Goal: Task Accomplishment & Management: Use online tool/utility

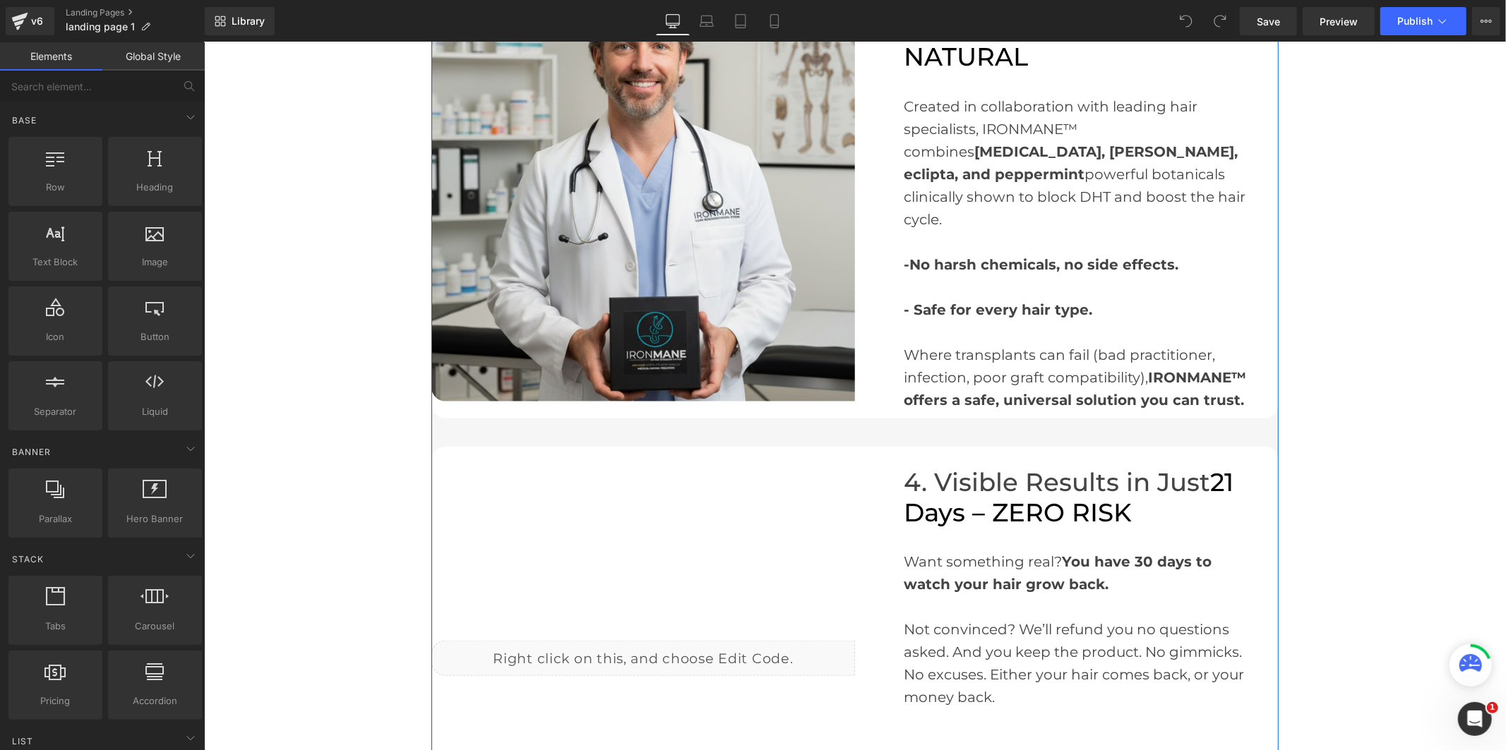
scroll to position [1647, 0]
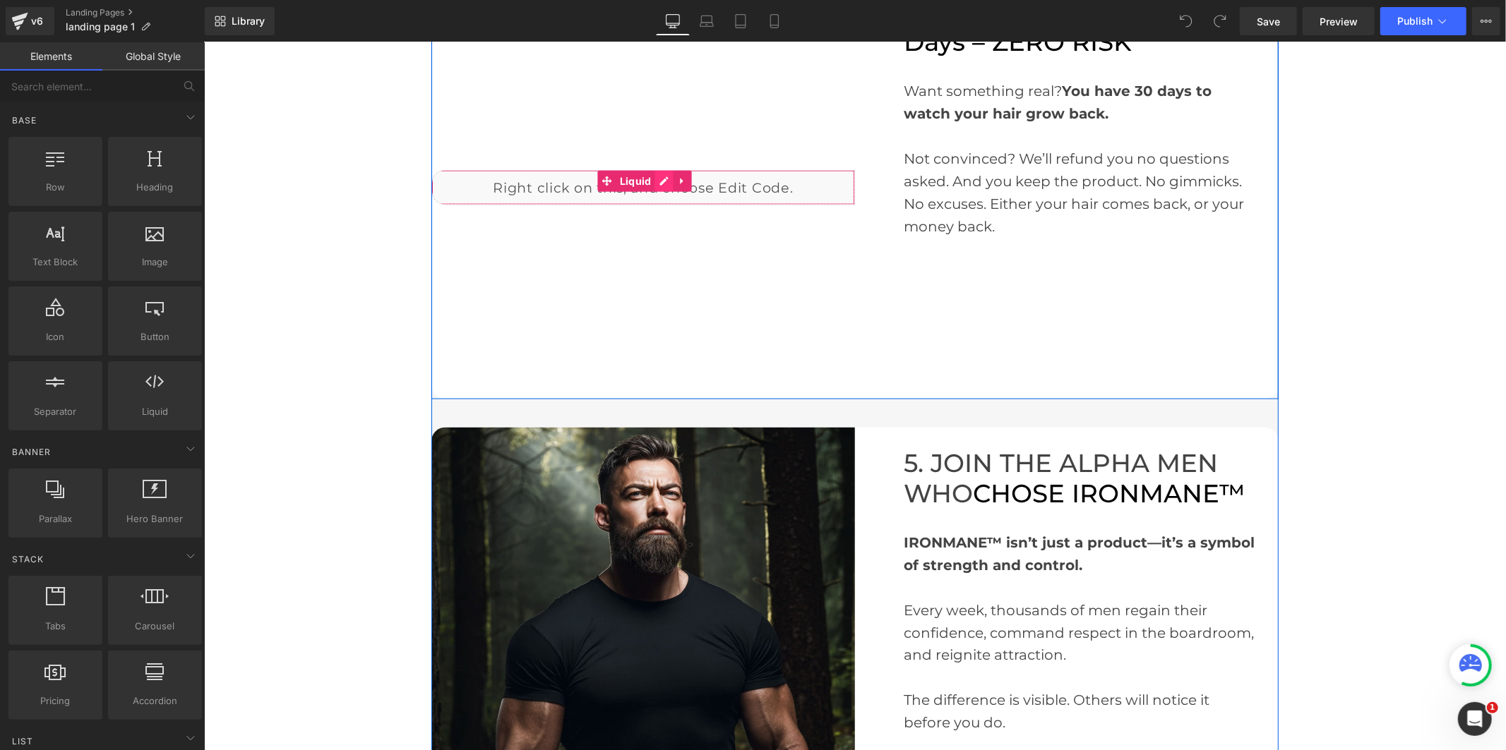
click at [652, 169] on div "Liquid" at bounding box center [643, 186] width 424 height 35
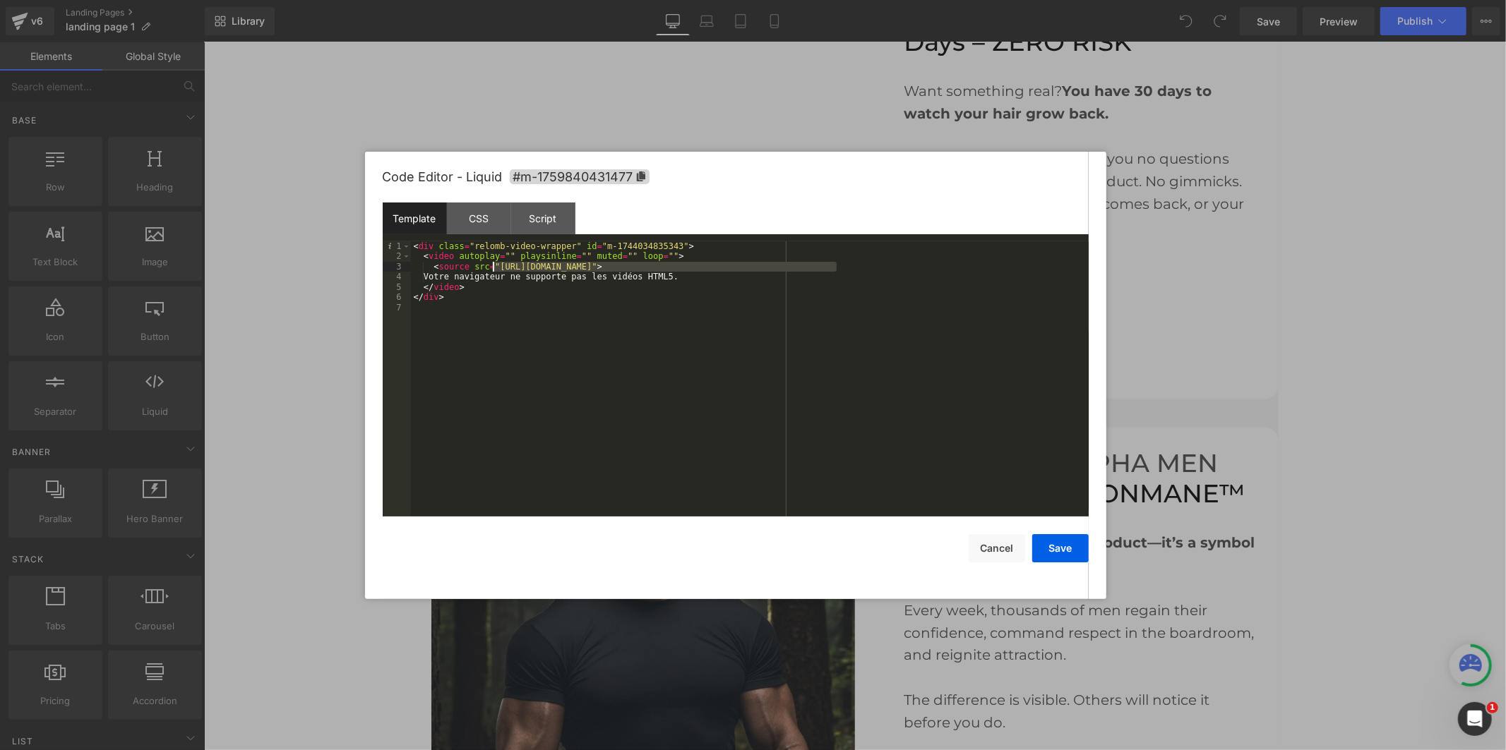
drag, startPoint x: 831, startPoint y: 266, endPoint x: 494, endPoint y: 263, distance: 336.8
click at [494, 263] on div "< div class = "relomb-video-wrapper" id = "m-1744034835343" > < video autoplay …" at bounding box center [750, 389] width 678 height 296
click at [1043, 551] on button "Save" at bounding box center [1060, 548] width 56 height 28
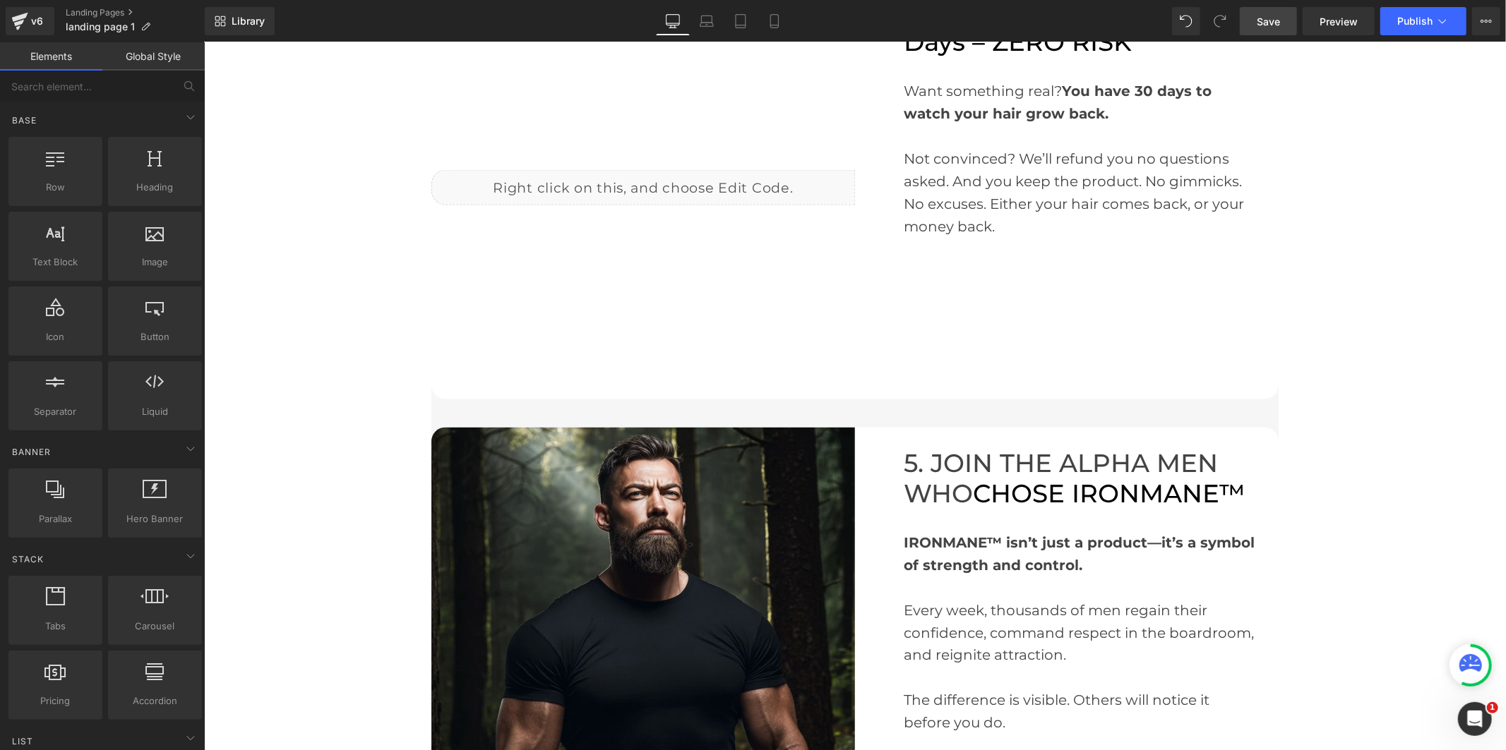
click at [1247, 18] on link "Save" at bounding box center [1268, 21] width 57 height 28
click at [1405, 16] on span "Publish" at bounding box center [1414, 21] width 35 height 11
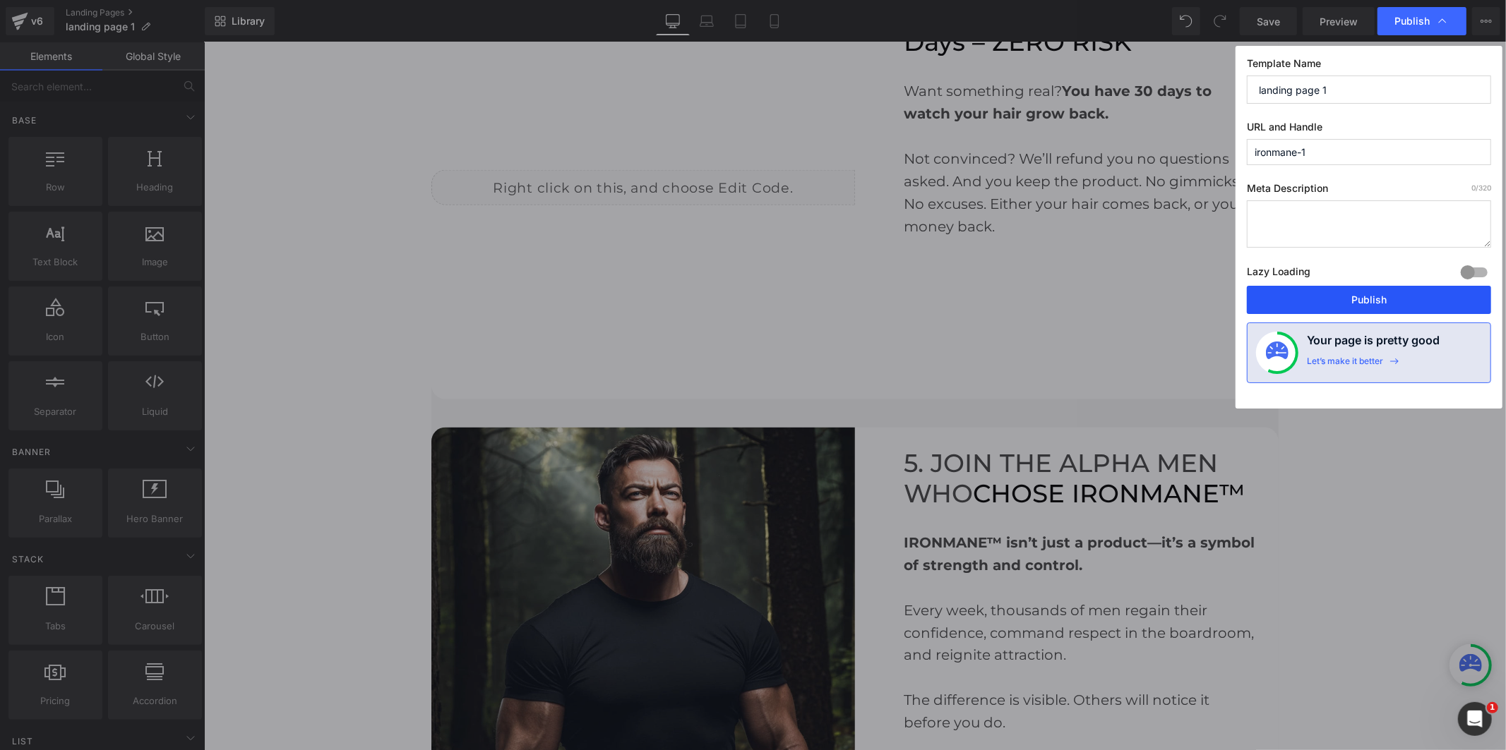
click at [1340, 295] on button "Publish" at bounding box center [1369, 300] width 244 height 28
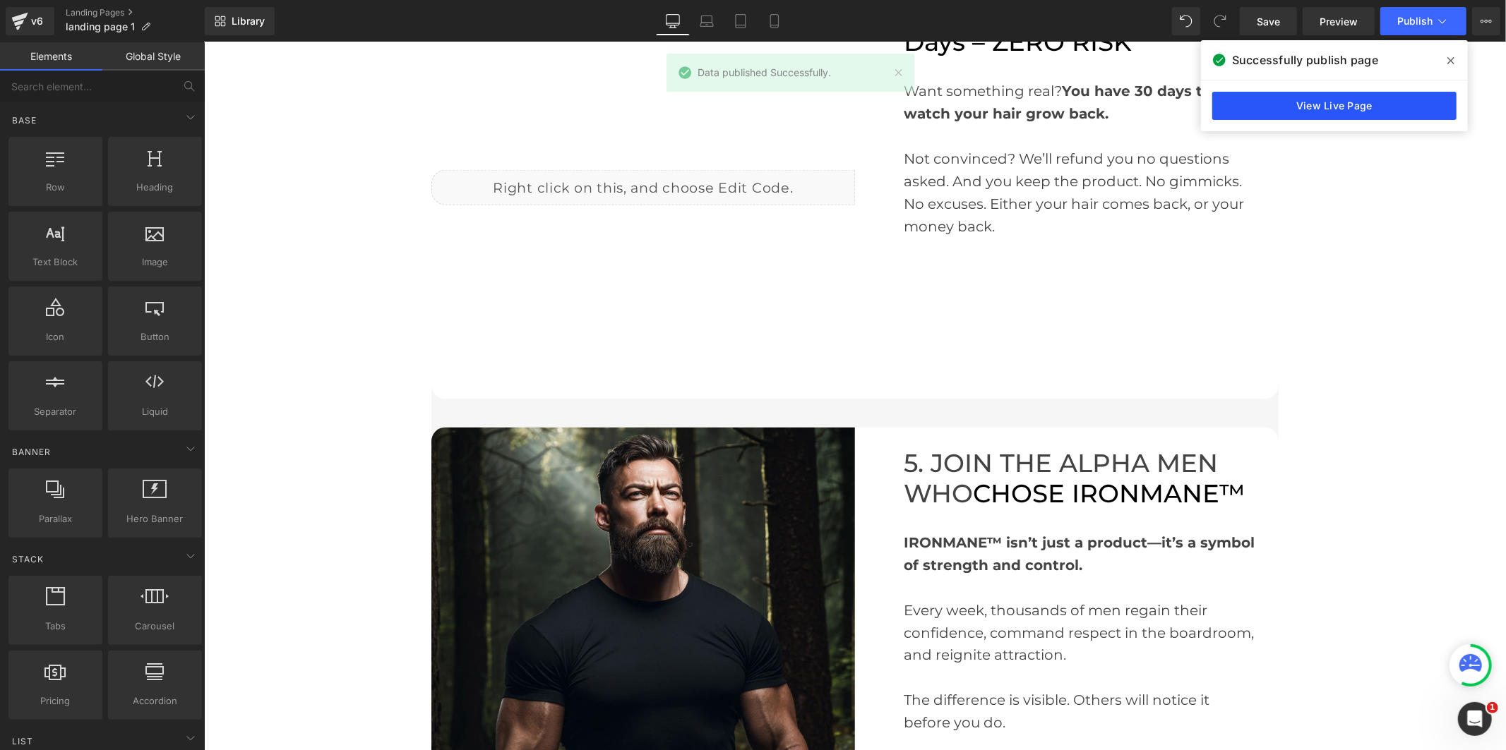
click at [1262, 94] on link "View Live Page" at bounding box center [1334, 106] width 244 height 28
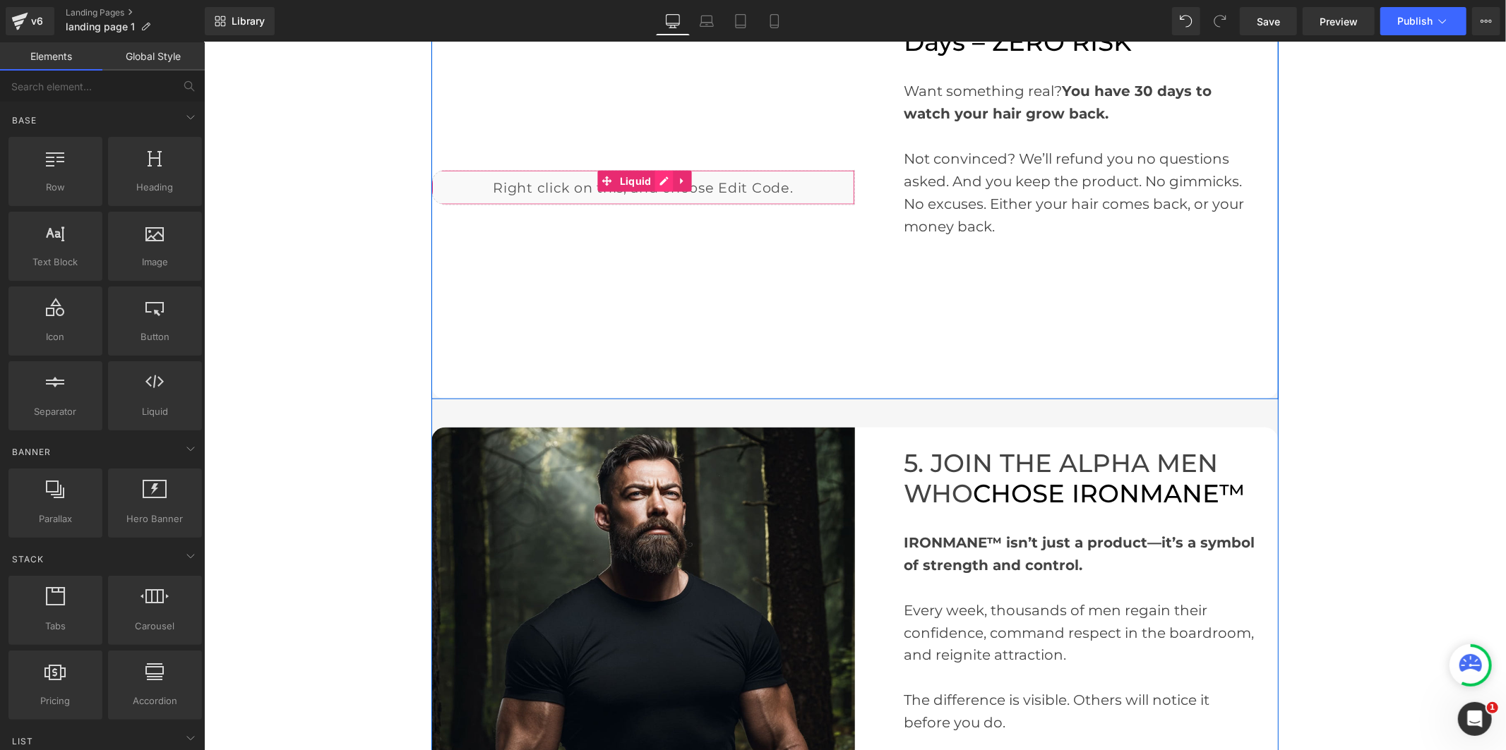
click at [661, 169] on div "Liquid" at bounding box center [643, 186] width 424 height 35
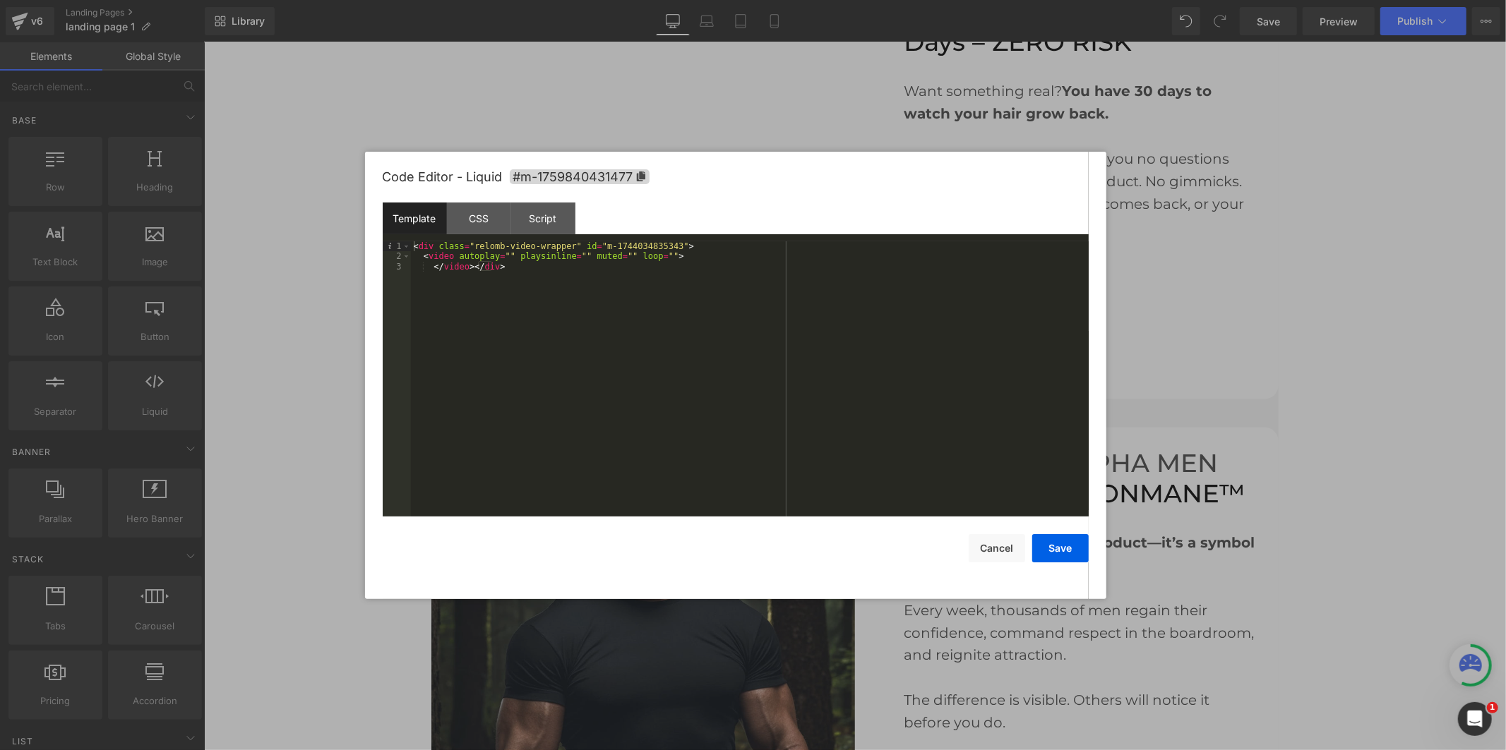
click at [770, 115] on div at bounding box center [753, 375] width 1506 height 750
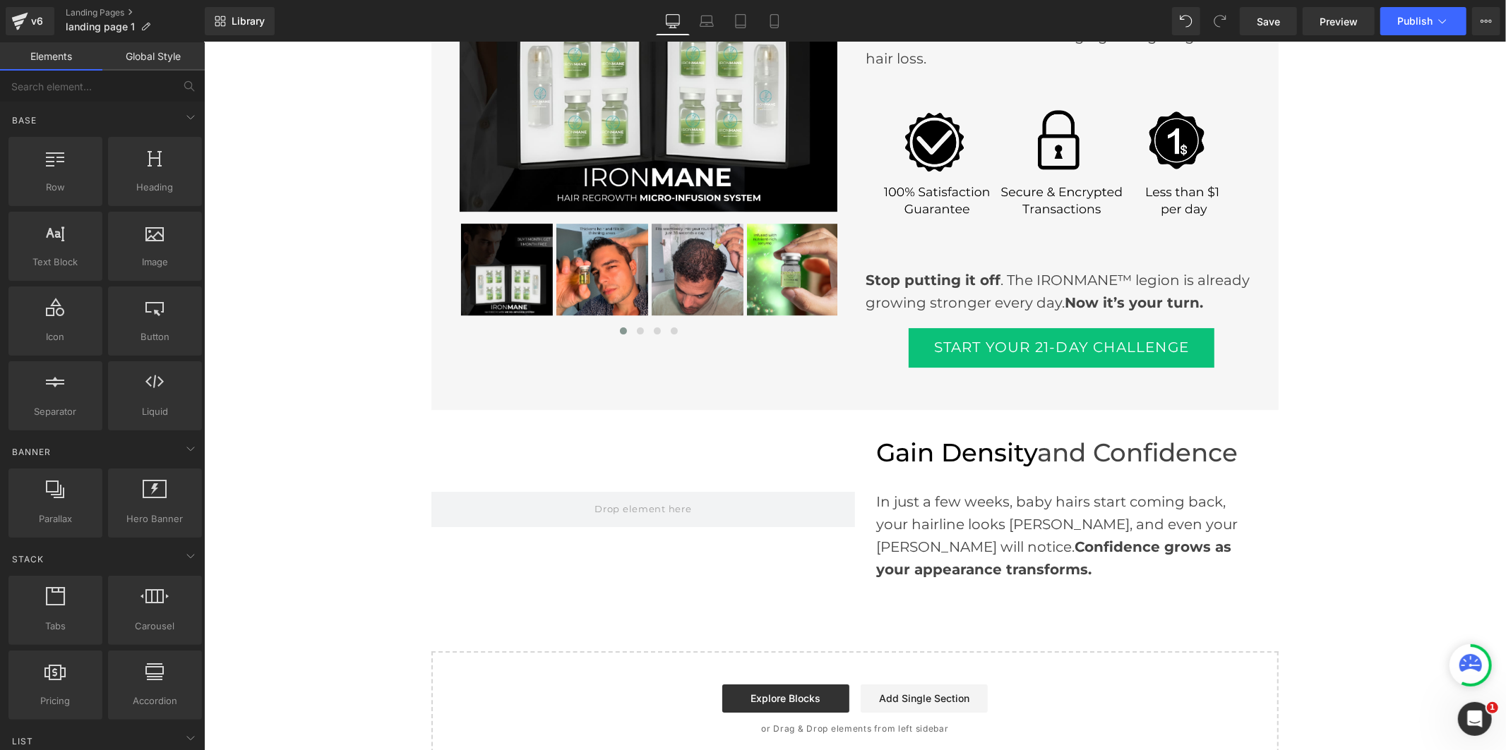
scroll to position [3698, 0]
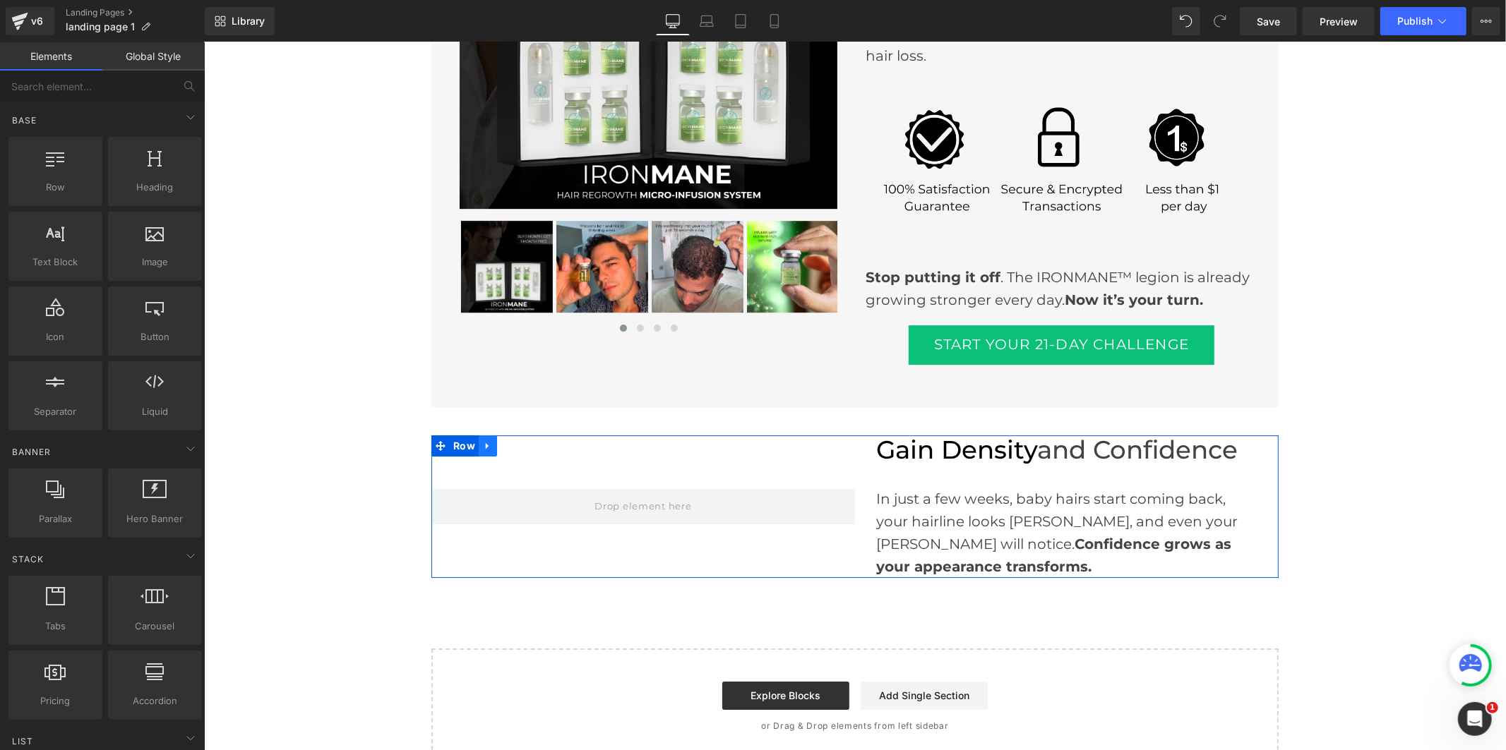
click at [484, 440] on icon at bounding box center [487, 445] width 10 height 11
click at [519, 441] on icon at bounding box center [524, 446] width 10 height 10
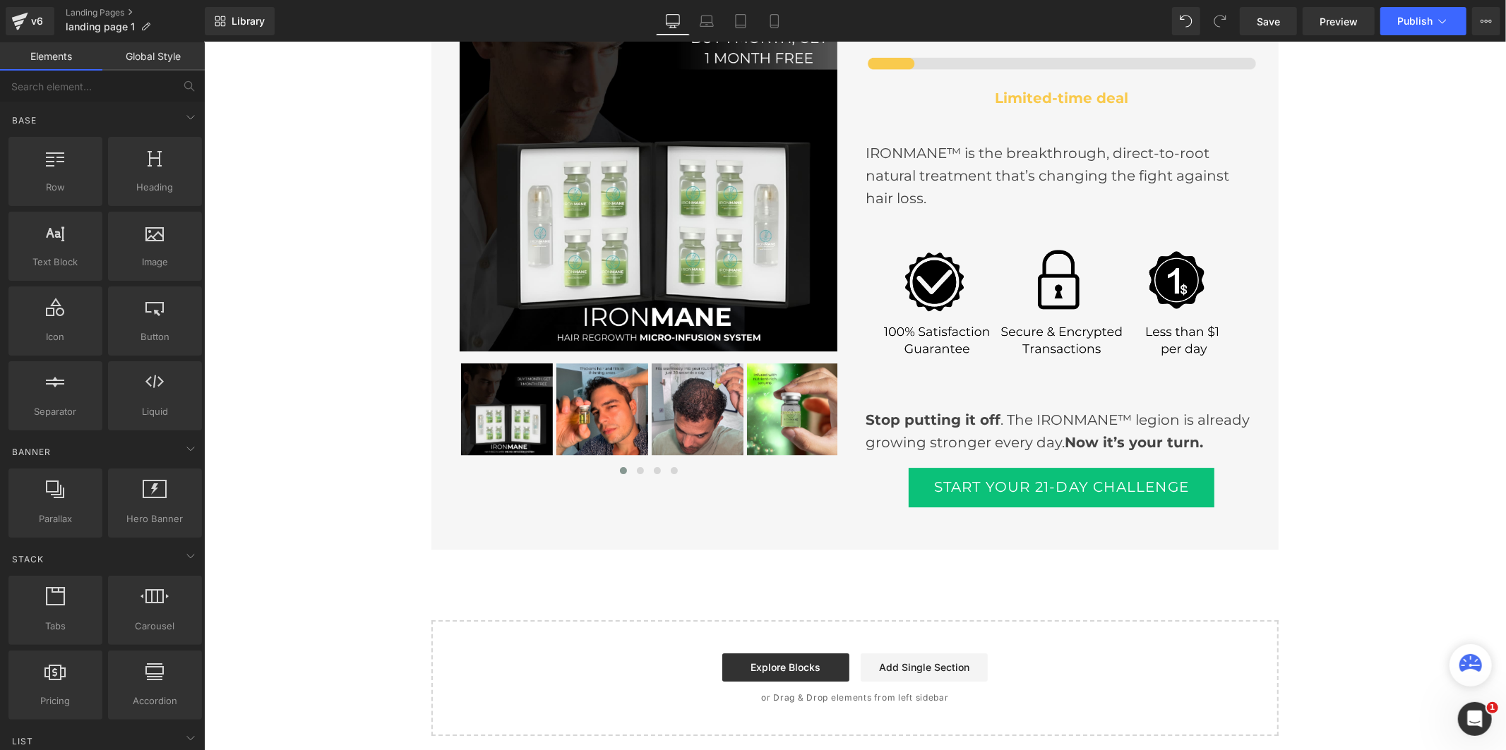
scroll to position [3527, 0]
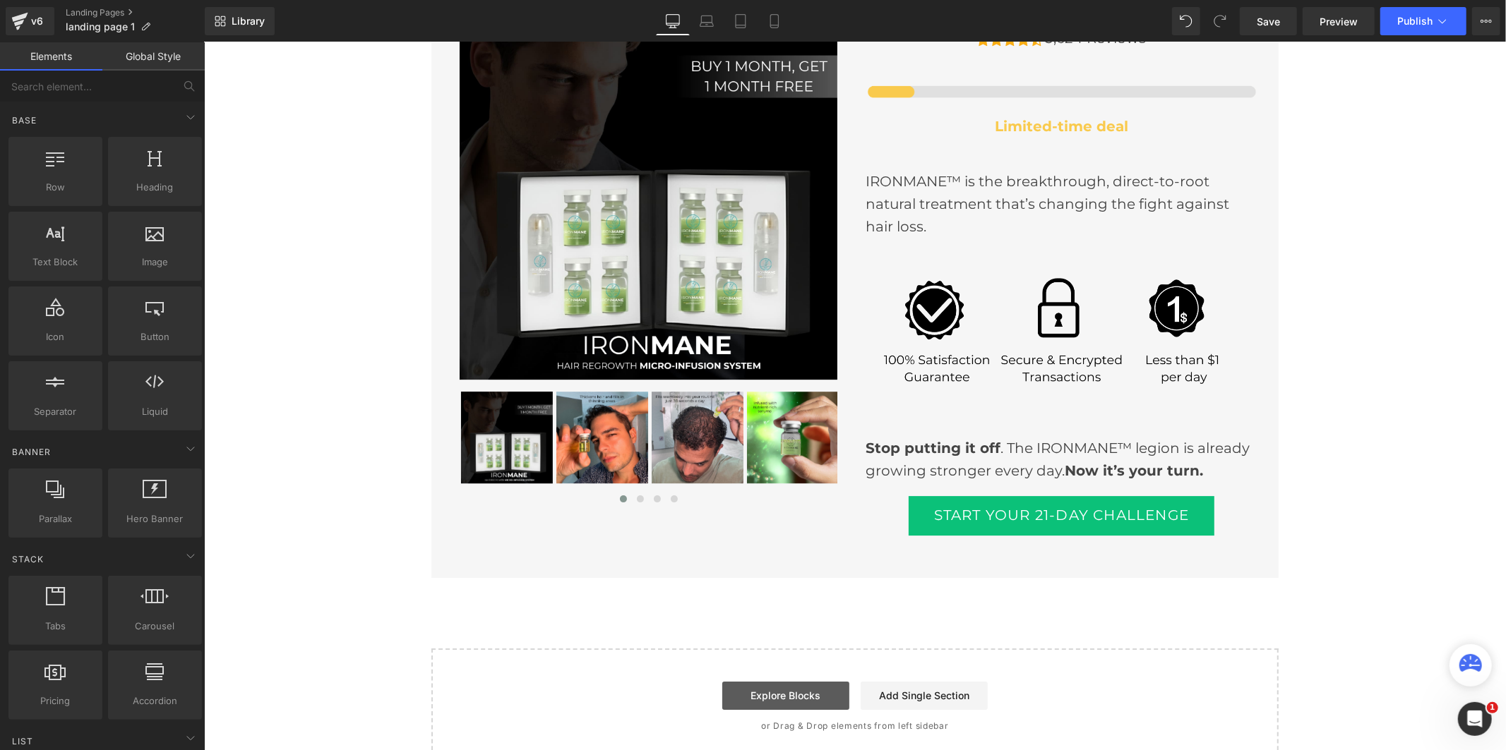
click at [784, 681] on link "Explore Blocks" at bounding box center [785, 695] width 127 height 28
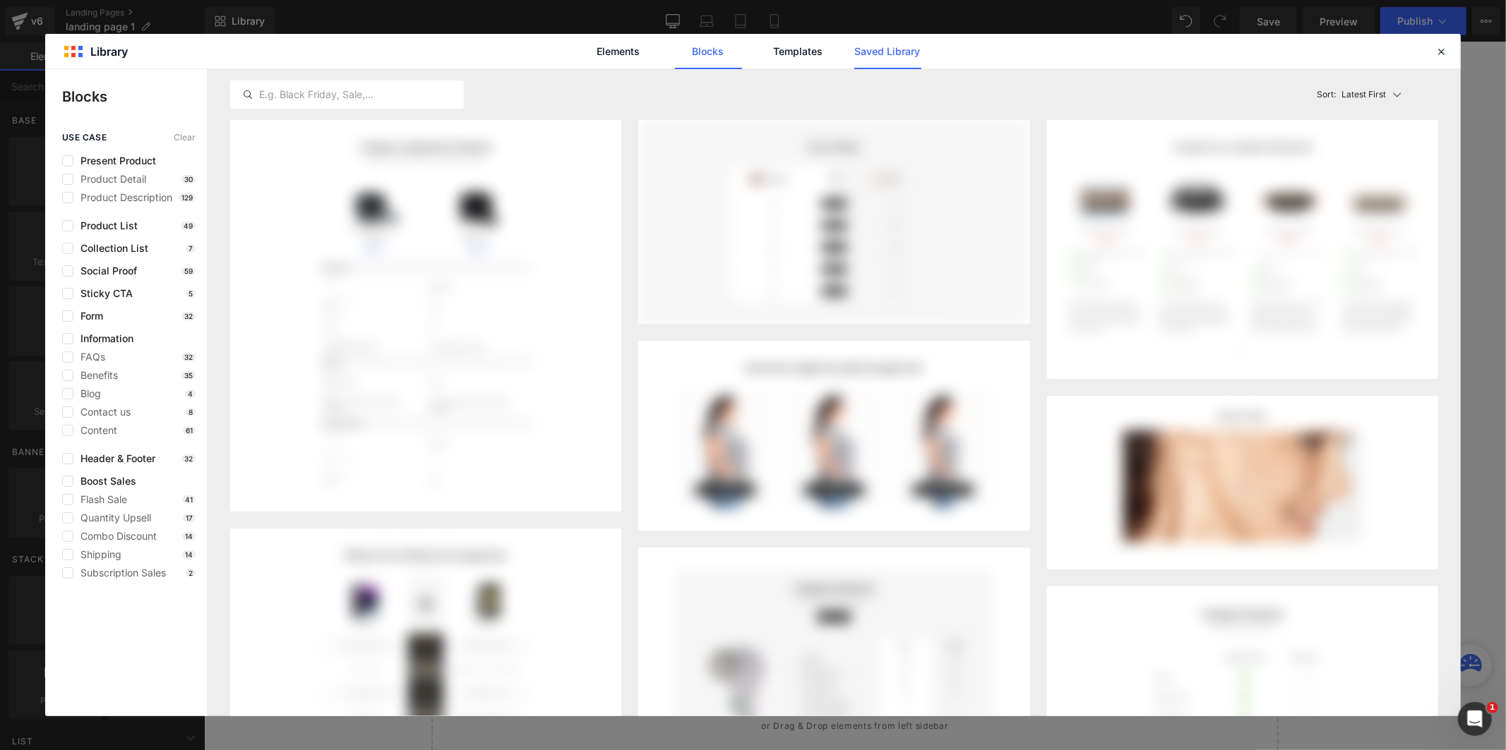
click at [875, 51] on link "Saved Library" at bounding box center [887, 51] width 67 height 35
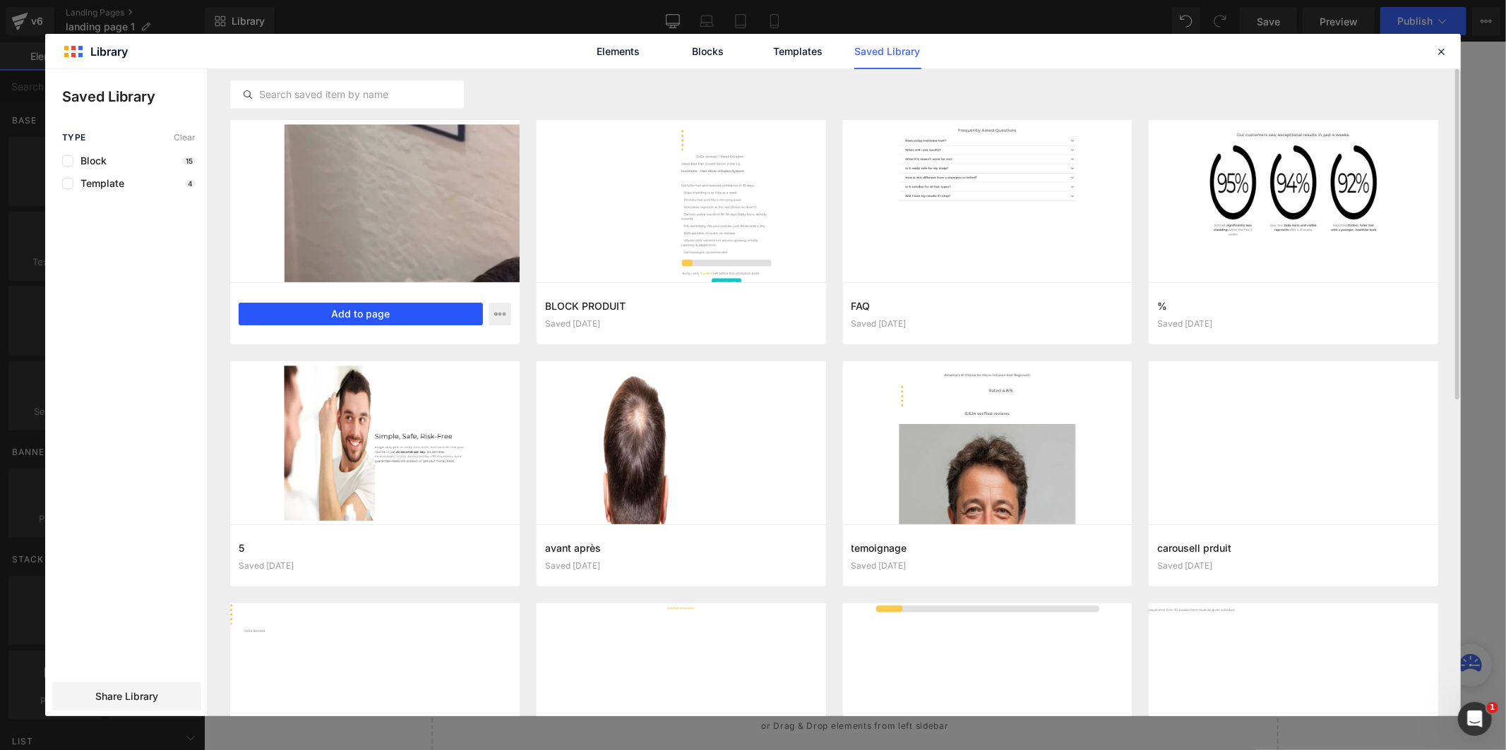
click at [383, 308] on button "Add to page" at bounding box center [361, 314] width 244 height 23
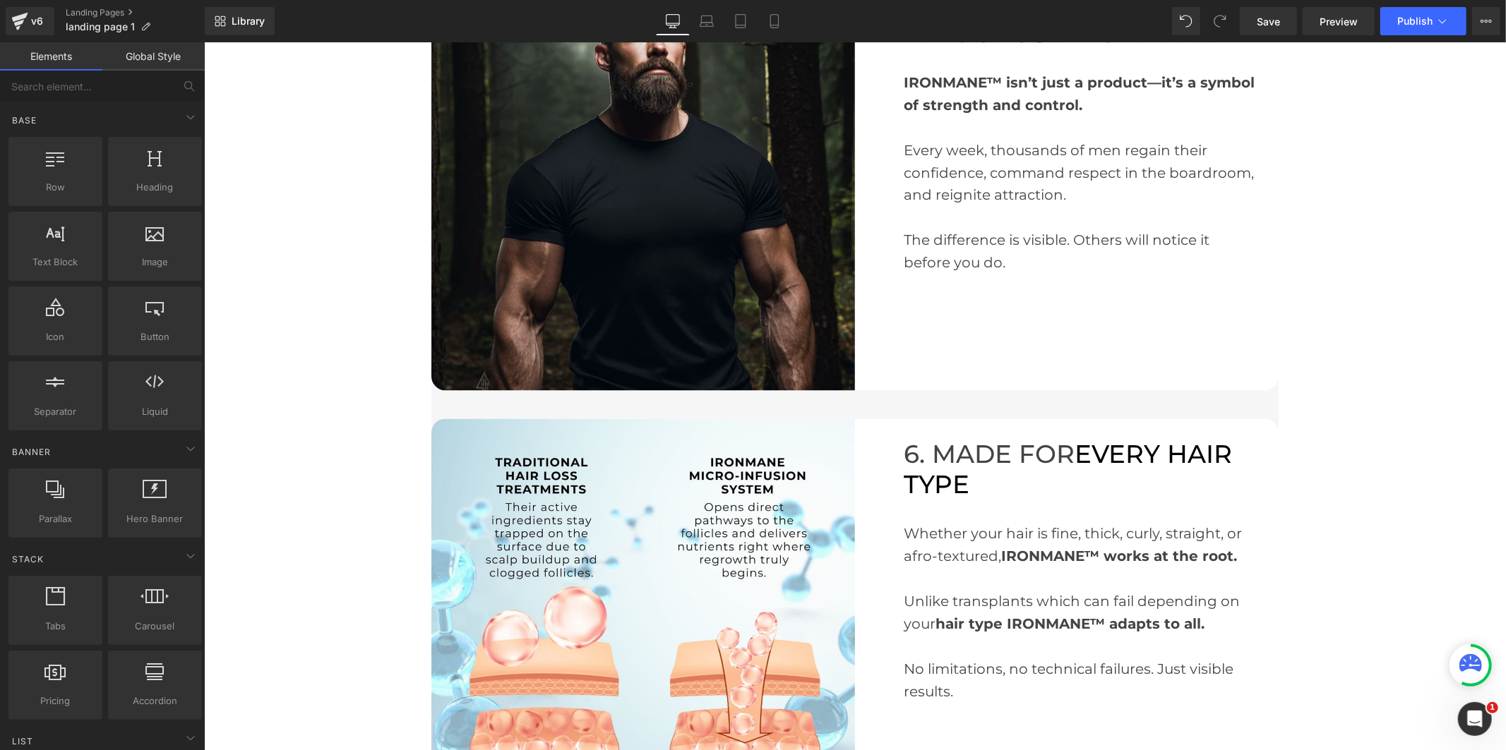
scroll to position [1636, 0]
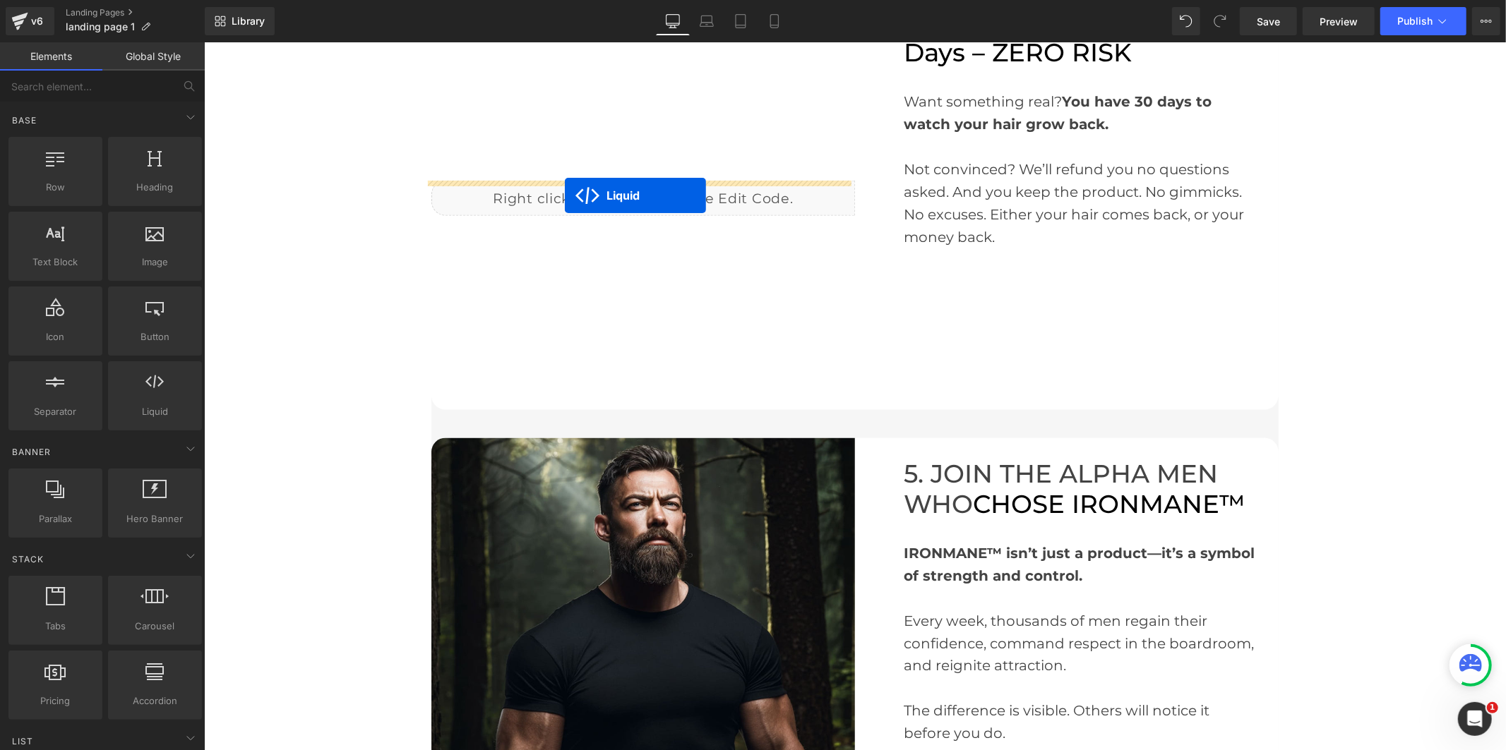
drag, startPoint x: 597, startPoint y: 566, endPoint x: 564, endPoint y: 195, distance: 372.8
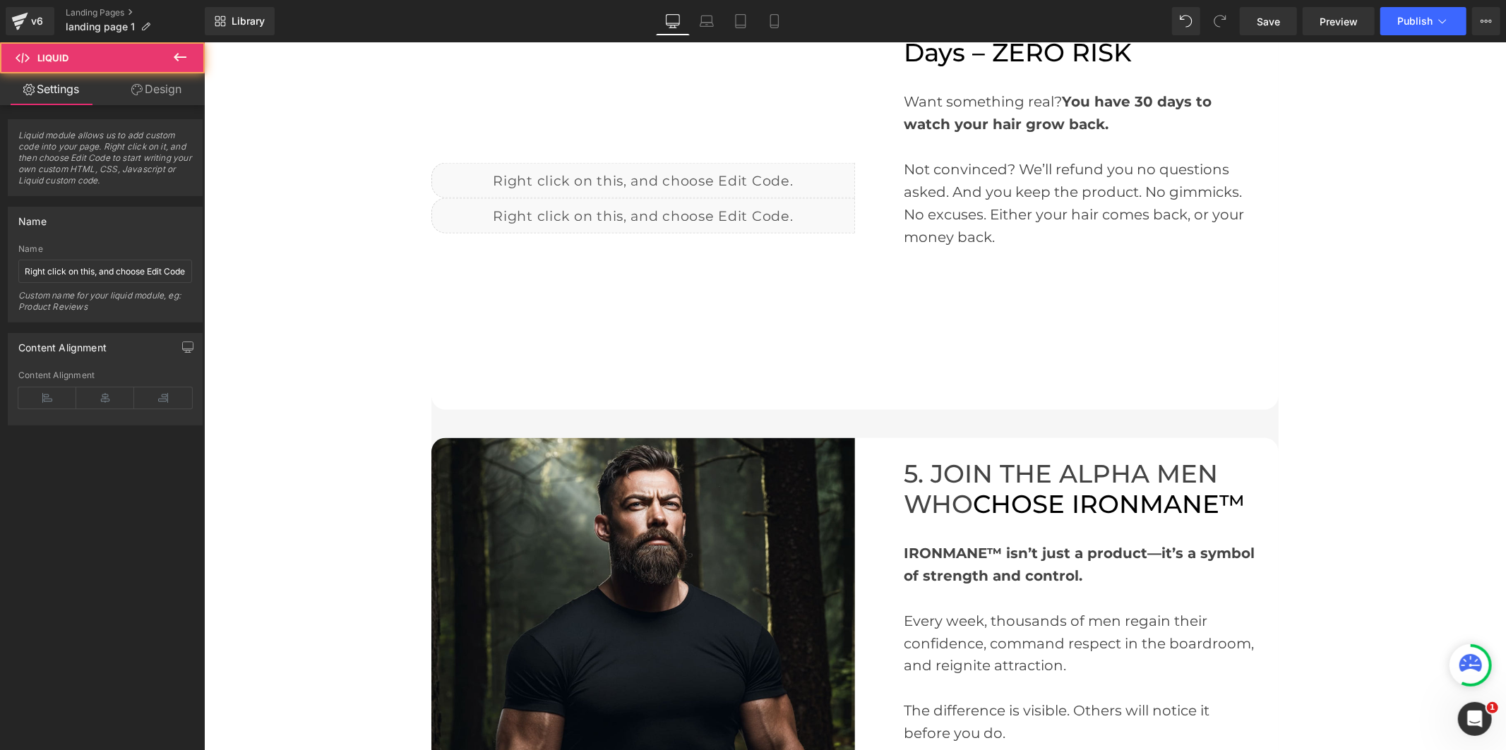
scroll to position [1620, 0]
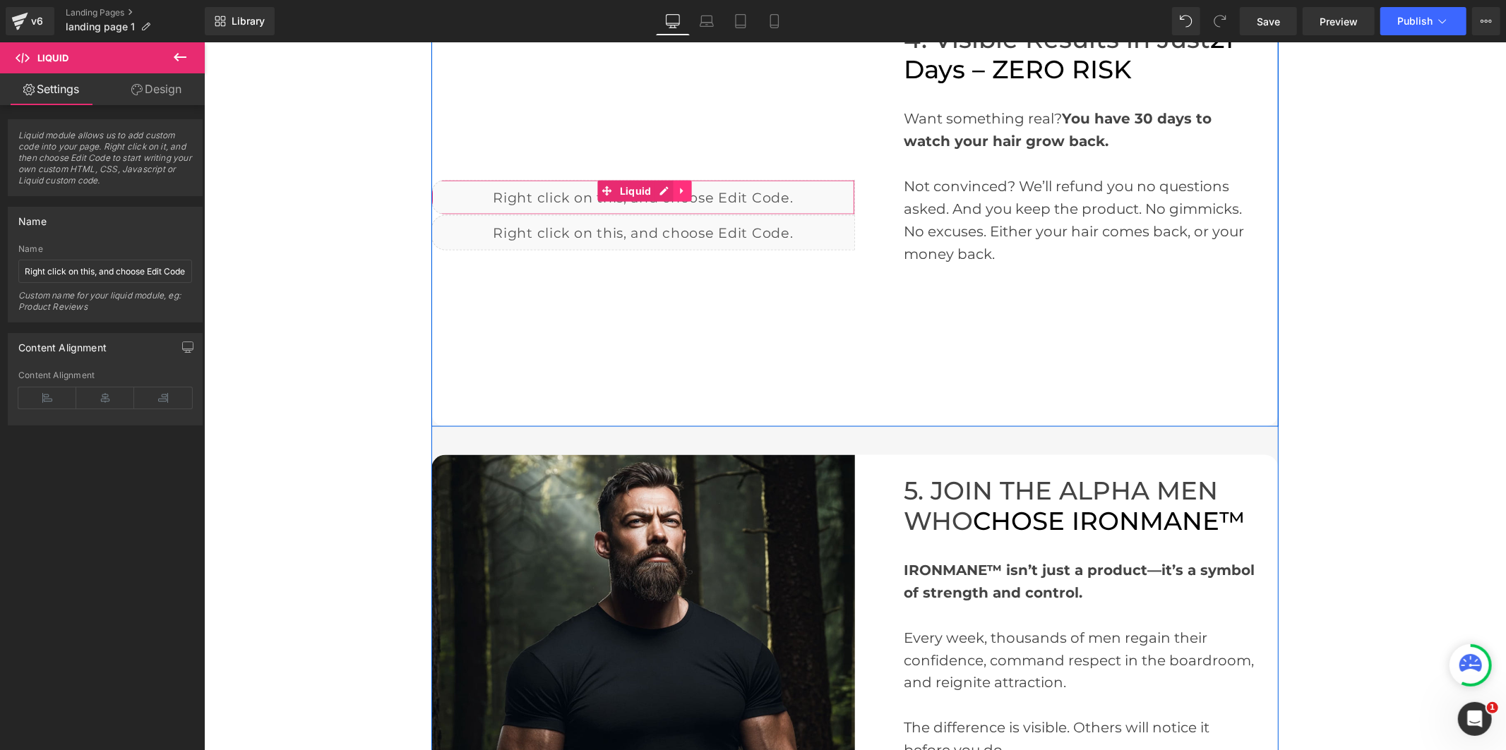
click at [679, 188] on icon at bounding box center [680, 191] width 3 height 6
click at [686, 186] on icon at bounding box center [691, 191] width 10 height 10
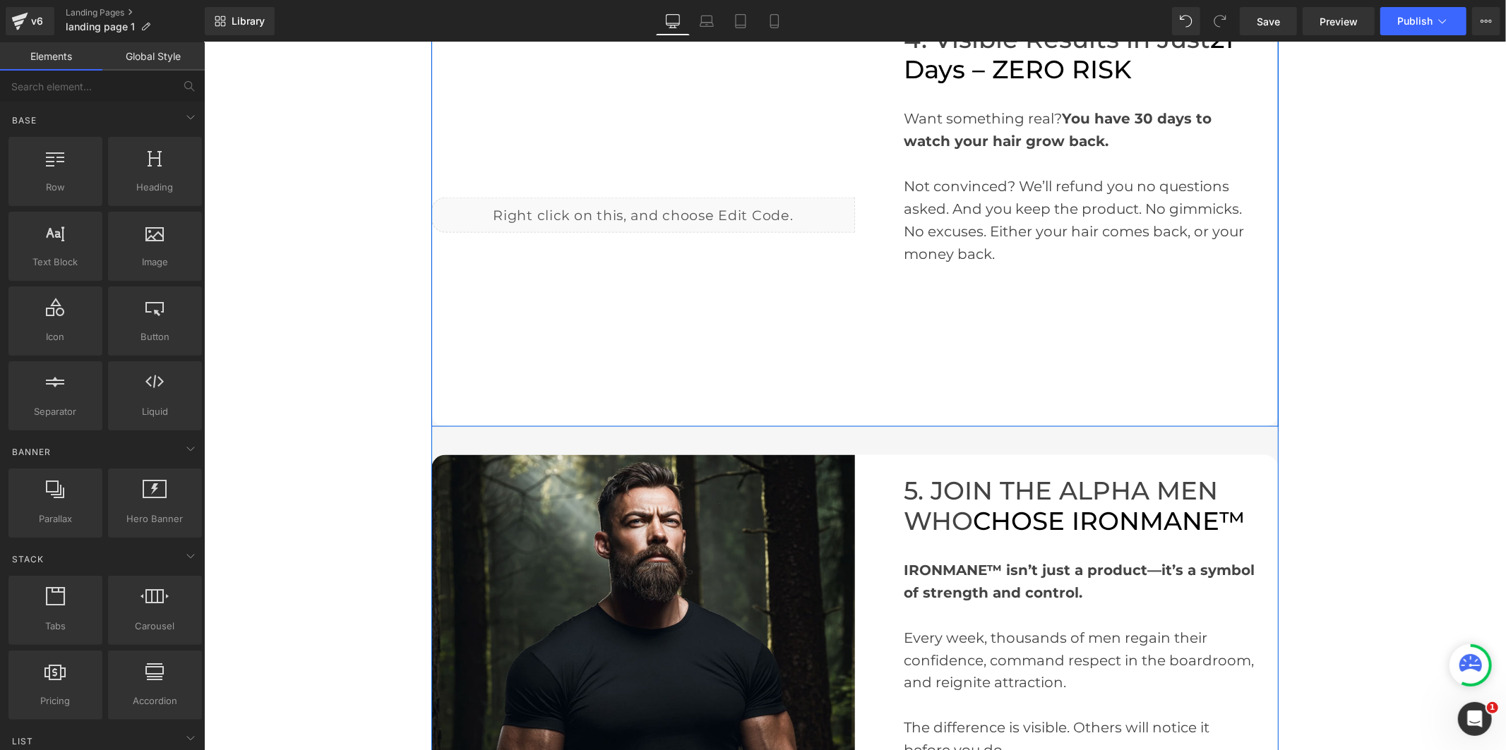
scroll to position [1601, 0]
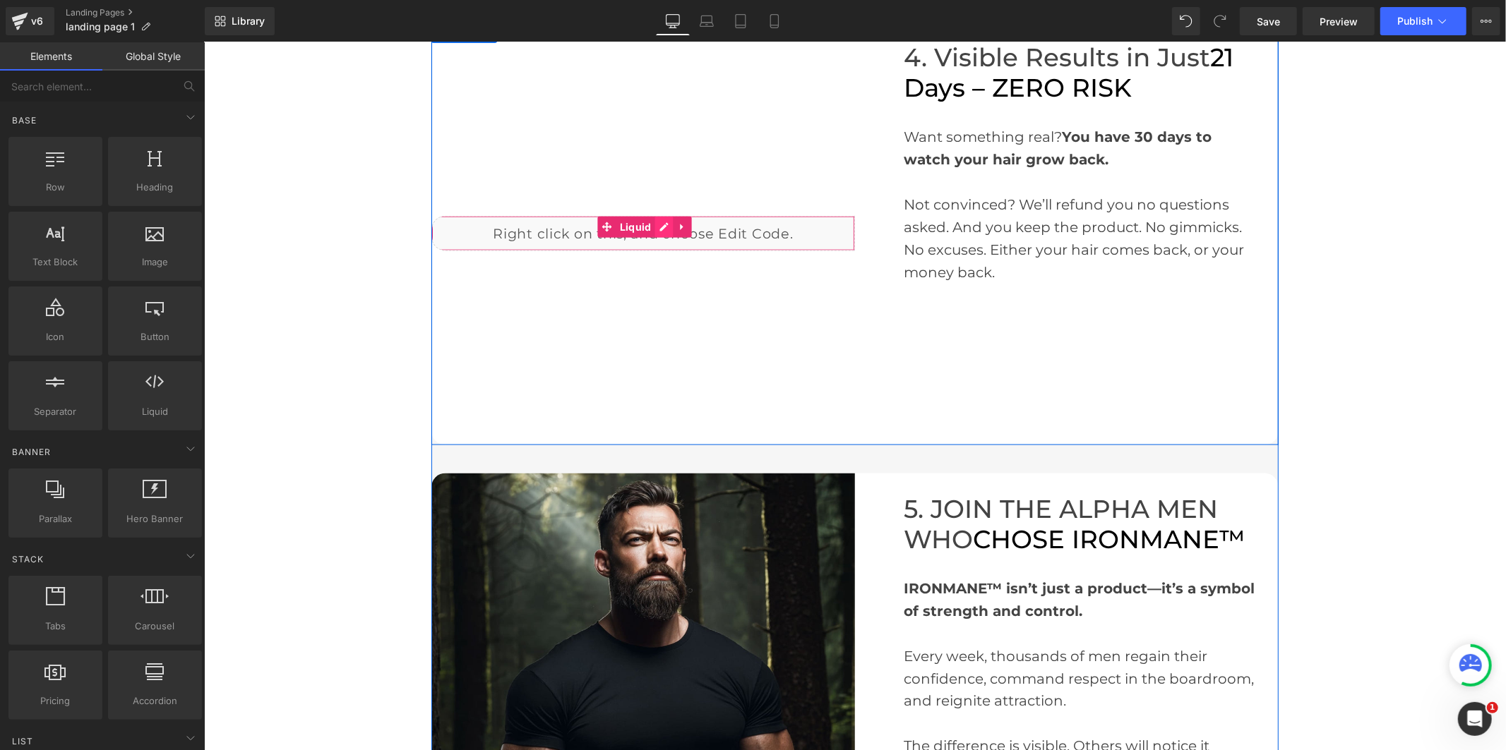
click at [659, 215] on div "Liquid" at bounding box center [643, 232] width 424 height 35
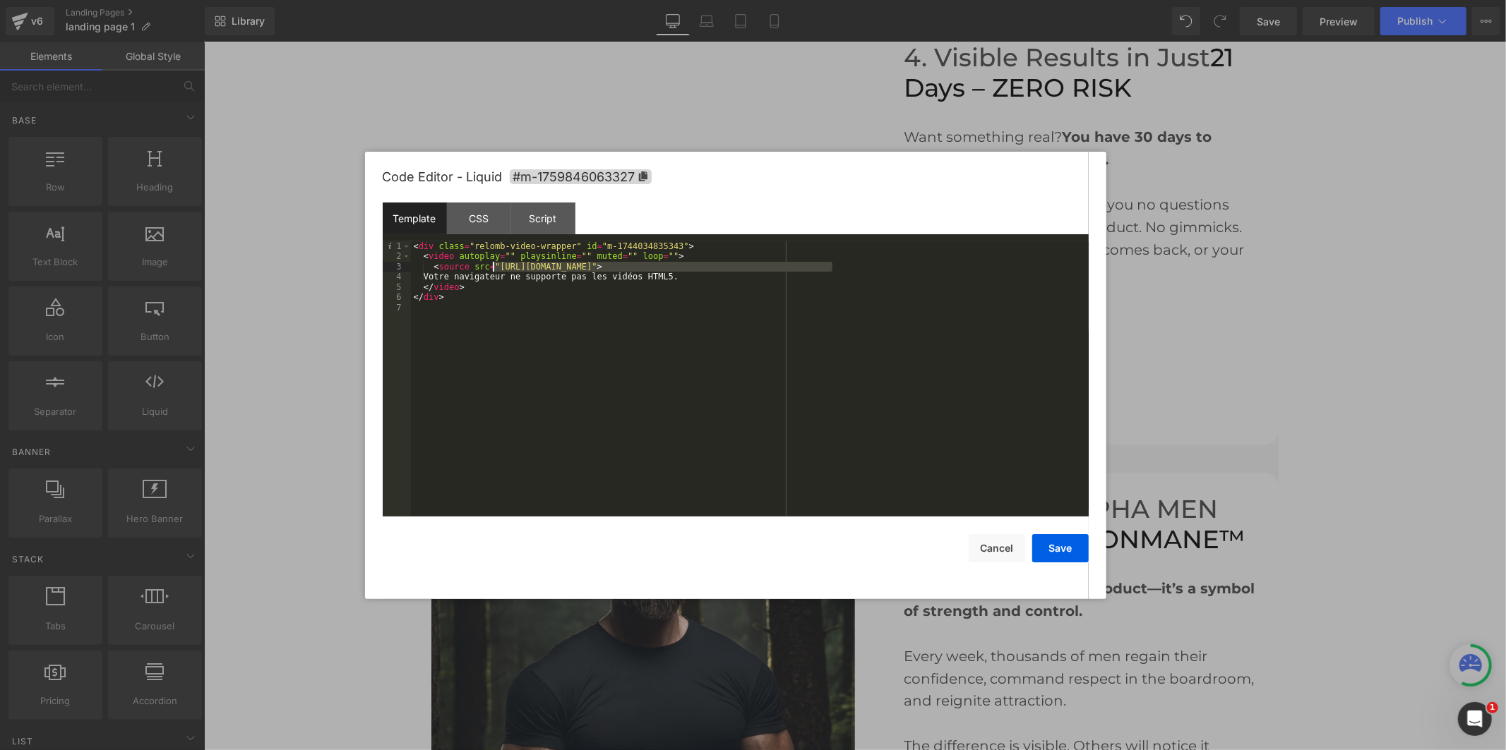
drag, startPoint x: 830, startPoint y: 268, endPoint x: 491, endPoint y: 266, distance: 338.9
click at [491, 266] on div "< div class = "relomb-video-wrapper" id = "m-1744034835343" > < video autoplay …" at bounding box center [750, 389] width 678 height 296
click at [1055, 545] on button "Save" at bounding box center [1060, 548] width 56 height 28
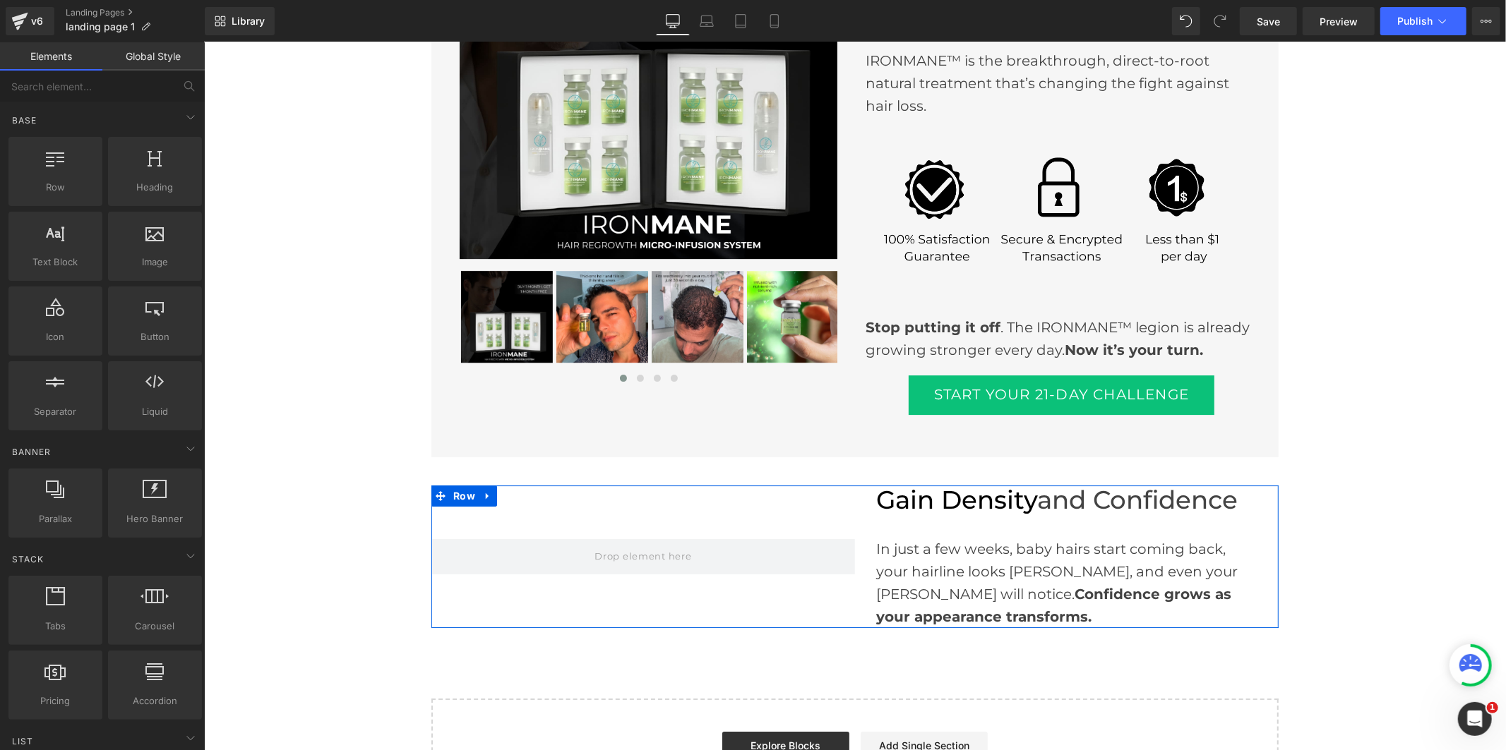
scroll to position [3698, 0]
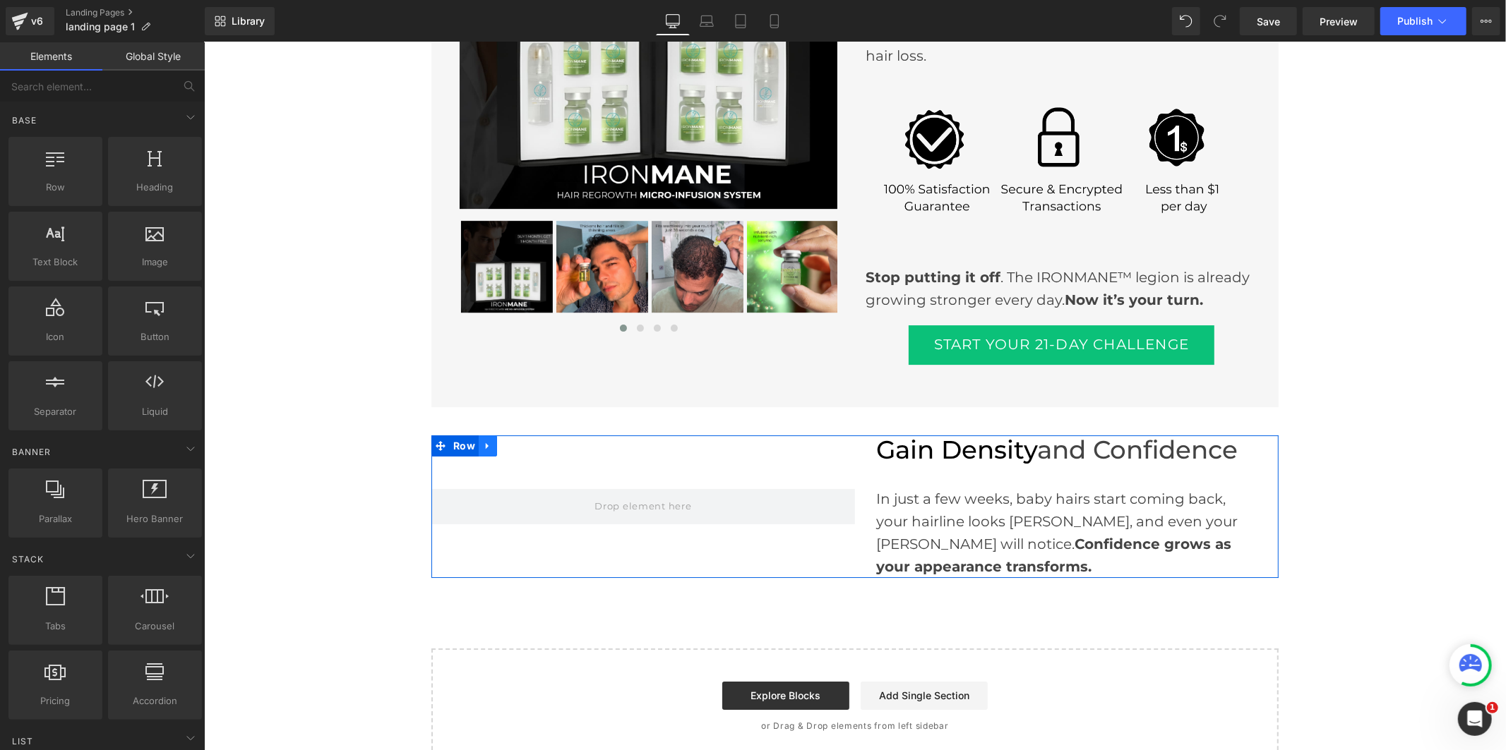
click at [485, 442] on icon at bounding box center [486, 445] width 3 height 6
click at [515, 435] on link at bounding box center [524, 445] width 18 height 21
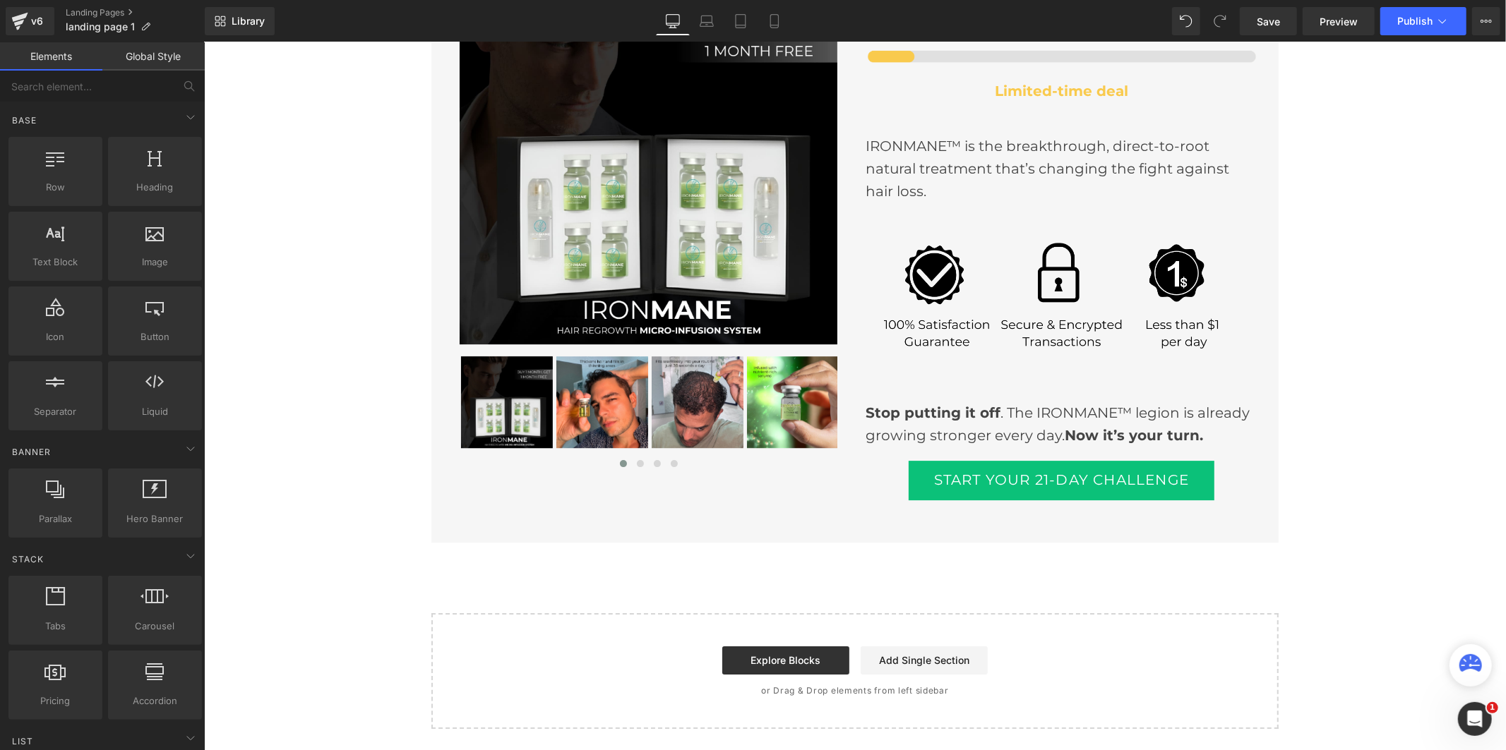
scroll to position [3527, 0]
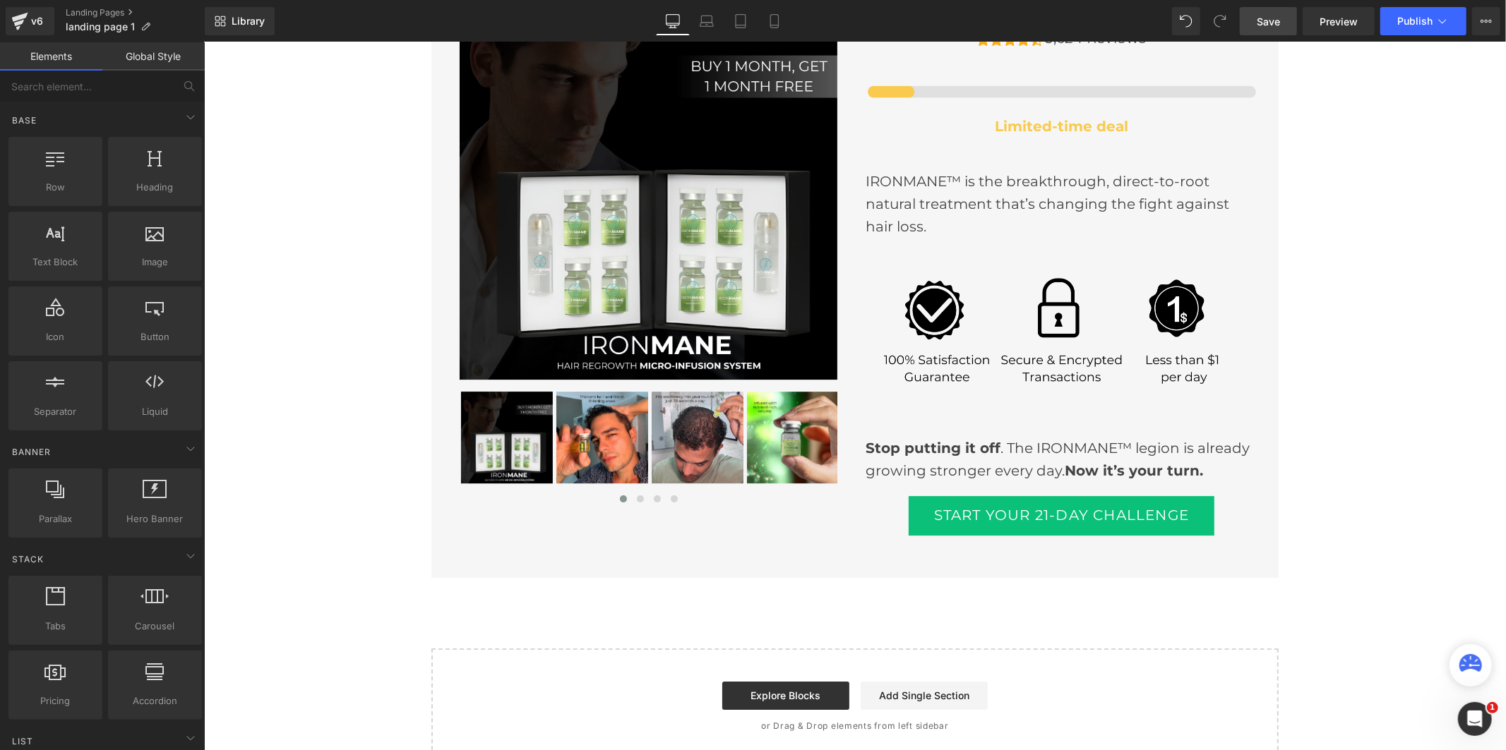
click at [1257, 21] on link "Save" at bounding box center [1268, 21] width 57 height 28
click at [1419, 25] on span "Publish" at bounding box center [1414, 21] width 35 height 11
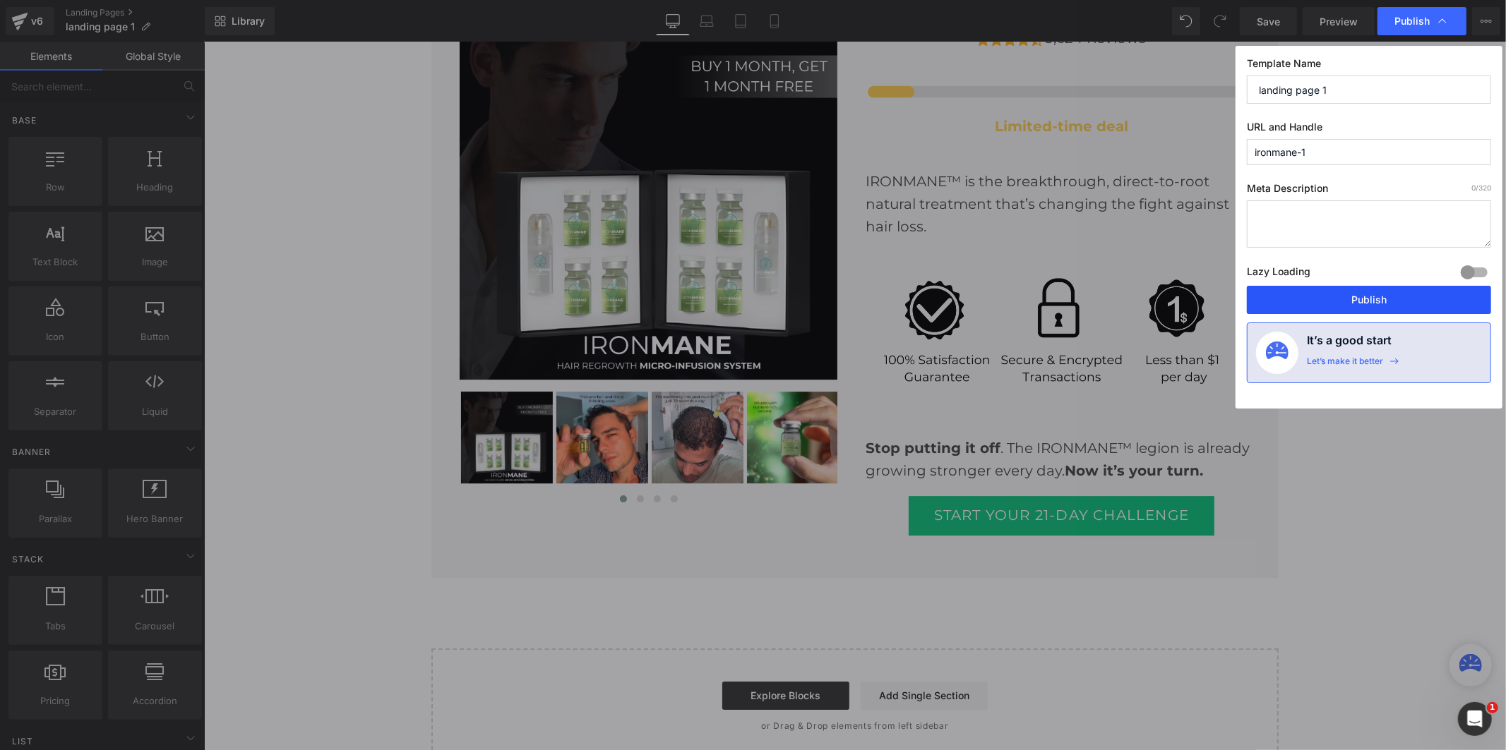
drag, startPoint x: 1349, startPoint y: 294, endPoint x: 1149, endPoint y: 253, distance: 204.1
click at [1349, 294] on button "Publish" at bounding box center [1369, 300] width 244 height 28
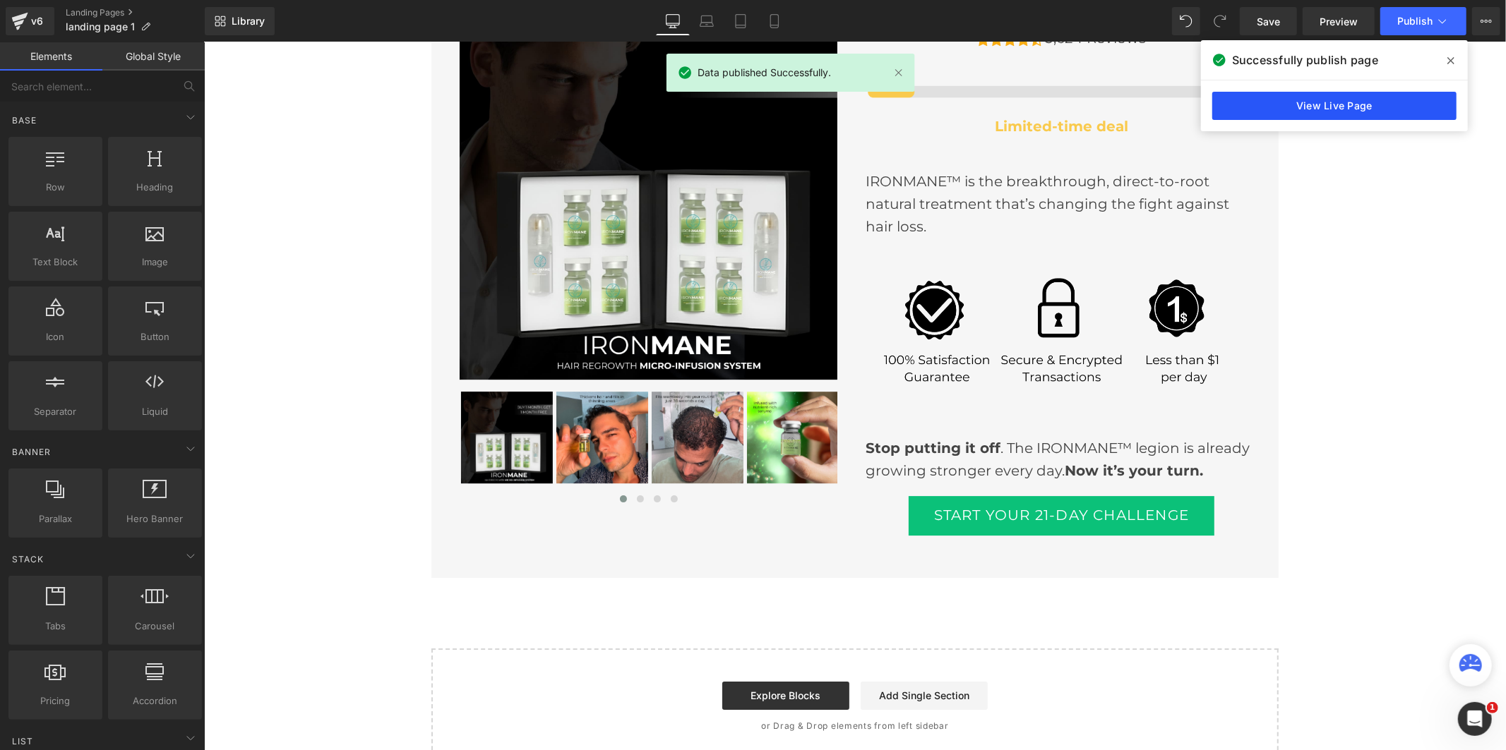
click at [1345, 104] on link "View Live Page" at bounding box center [1334, 106] width 244 height 28
